Goal: Transaction & Acquisition: Purchase product/service

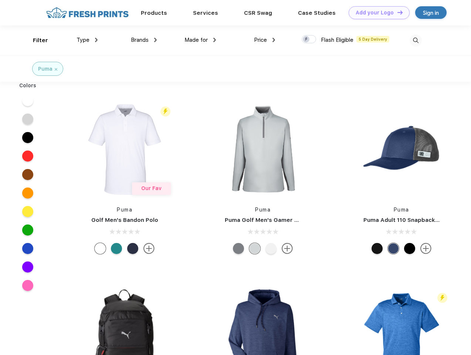
click at [377, 13] on link "Add your Logo Design Tool" at bounding box center [379, 12] width 61 height 13
click at [0, 0] on div "Design Tool" at bounding box center [0, 0] width 0 height 0
click at [397, 12] on link "Add your Logo Design Tool" at bounding box center [379, 12] width 61 height 13
click at [36, 40] on div "Filter" at bounding box center [40, 40] width 15 height 9
click at [87, 40] on span "Type" at bounding box center [83, 40] width 13 height 7
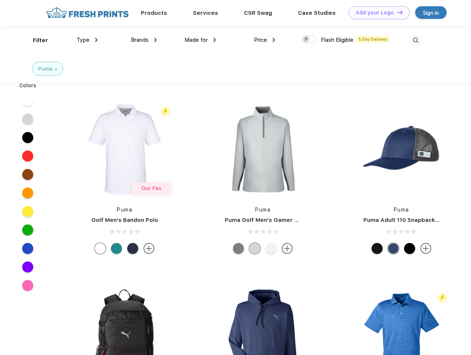
click at [144, 40] on span "Brands" at bounding box center [140, 40] width 18 height 7
click at [201, 40] on span "Made for" at bounding box center [196, 40] width 23 height 7
click at [265, 40] on span "Price" at bounding box center [260, 40] width 13 height 7
click at [309, 40] on div at bounding box center [309, 39] width 14 height 8
click at [307, 40] on input "checkbox" at bounding box center [304, 37] width 5 height 5
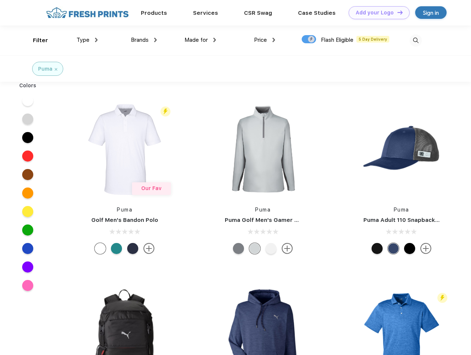
click at [416, 40] on img at bounding box center [416, 40] width 12 height 12
